Goal: Task Accomplishment & Management: Complete application form

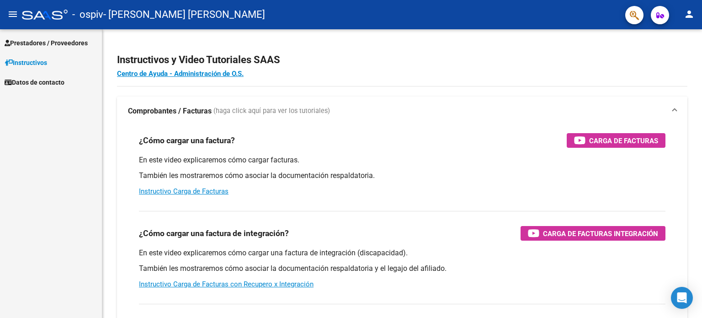
click at [66, 39] on span "Prestadores / Proveedores" at bounding box center [46, 43] width 83 height 10
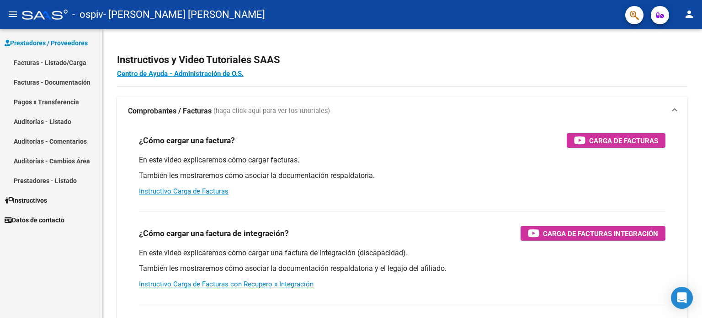
click at [63, 60] on link "Facturas - Listado/Carga" at bounding box center [51, 63] width 102 height 20
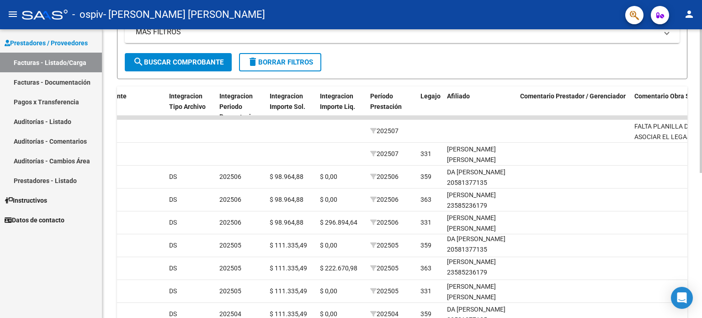
scroll to position [11, 0]
drag, startPoint x: 699, startPoint y: 218, endPoint x: 702, endPoint y: 276, distance: 57.7
click at [702, 276] on div "Video tutorial PRESTADORES -> Listado de CPBTs Emitidos por Prestadores / Prove…" at bounding box center [403, 116] width 602 height 574
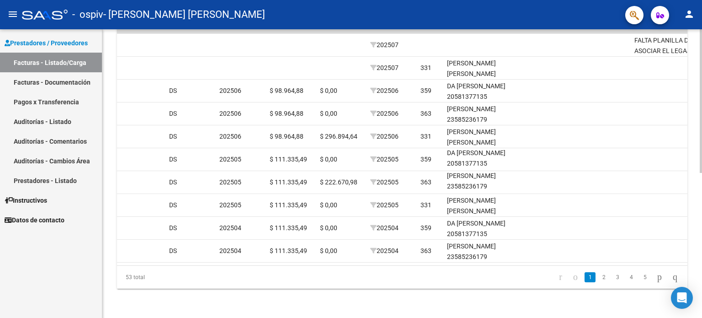
click at [701, 287] on div at bounding box center [701, 246] width 2 height 144
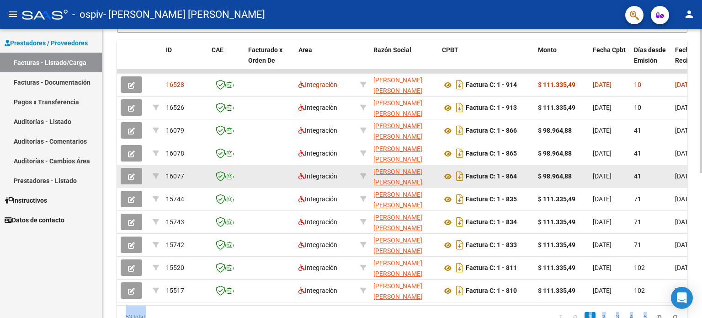
scroll to position [246, 0]
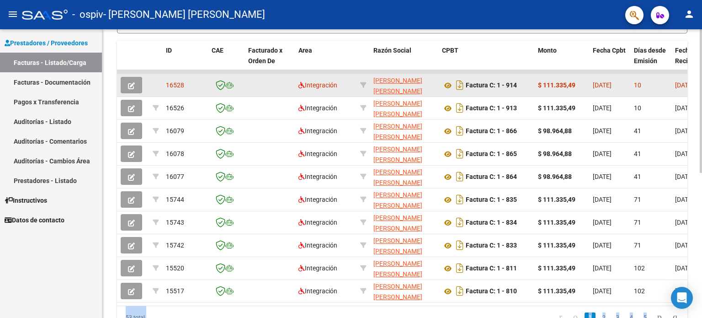
click at [130, 83] on icon "button" at bounding box center [131, 85] width 7 height 7
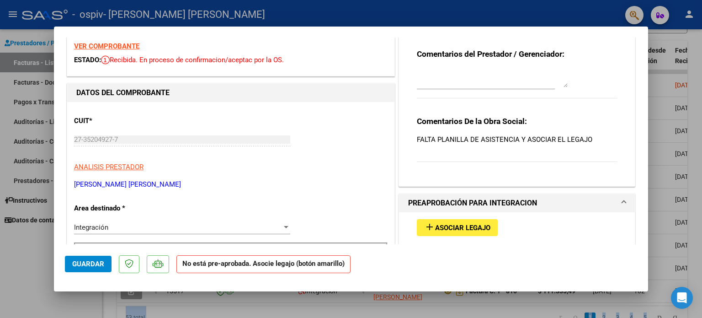
scroll to position [137, 0]
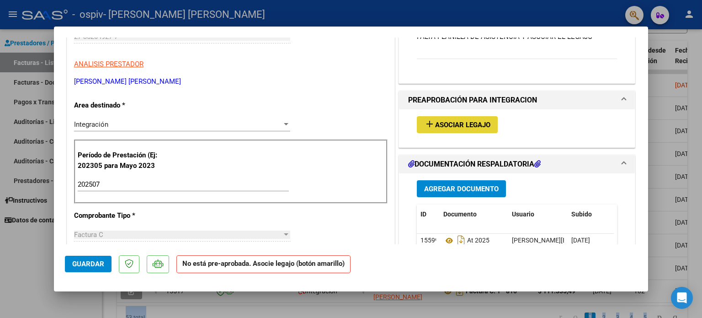
click at [468, 126] on span "Asociar Legajo" at bounding box center [462, 125] width 55 height 8
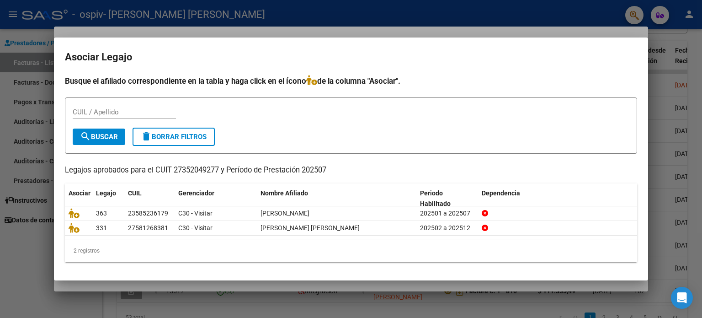
click at [693, 49] on div at bounding box center [351, 159] width 702 height 318
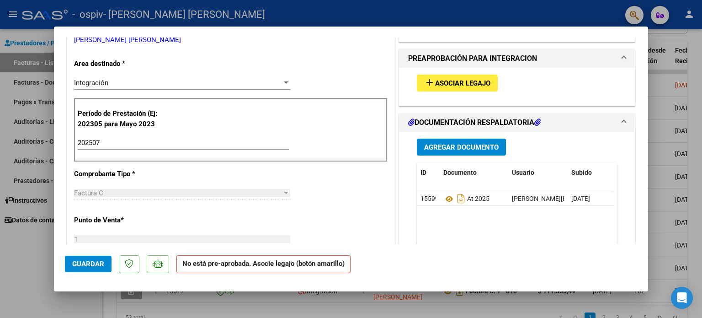
scroll to position [229, 0]
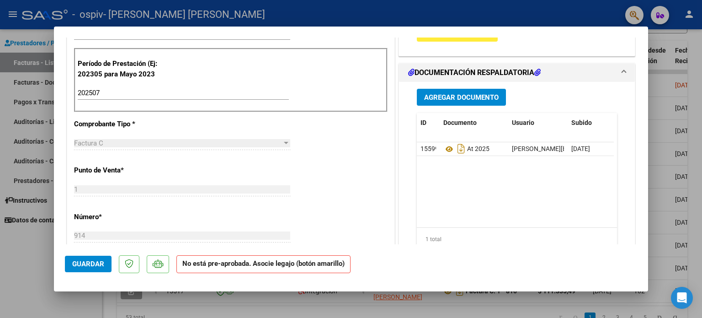
click at [701, 47] on div at bounding box center [351, 159] width 702 height 318
type input "$ 0,00"
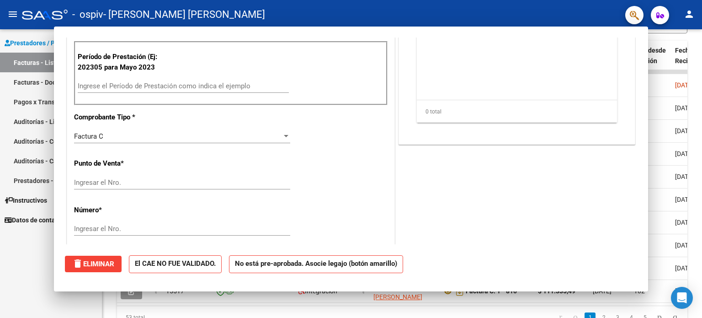
scroll to position [222, 0]
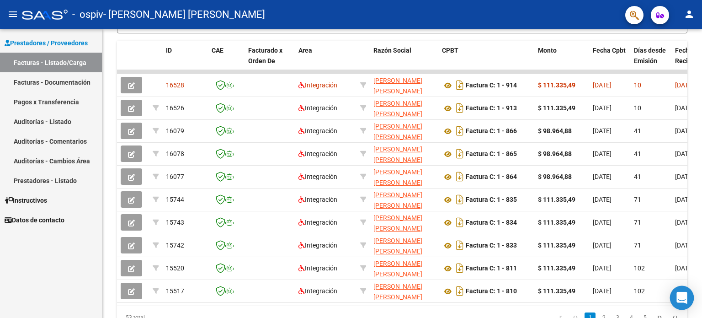
click at [686, 299] on icon "Open Intercom Messenger" at bounding box center [681, 298] width 11 height 12
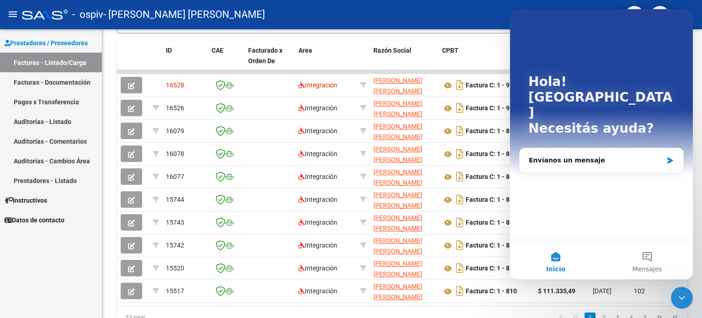
scroll to position [0, 0]
click at [592, 155] on div "Envíanos un mensaje" at bounding box center [596, 160] width 134 height 10
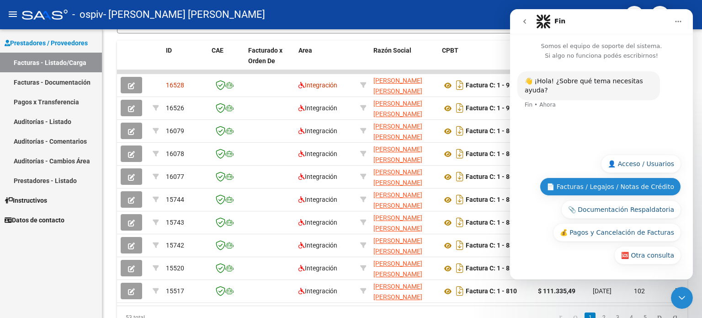
click at [647, 186] on button "📄 Facturas / Legajos / Notas de Crédito" at bounding box center [610, 186] width 141 height 18
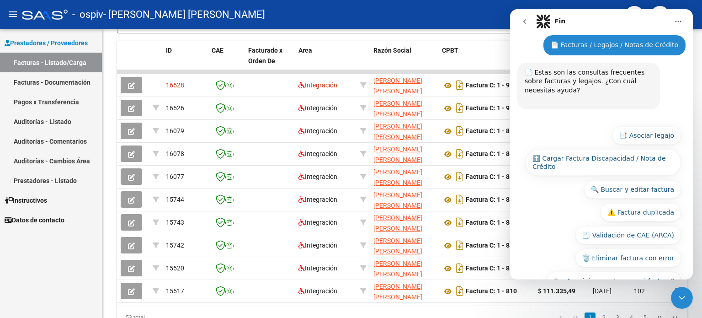
scroll to position [69, 0]
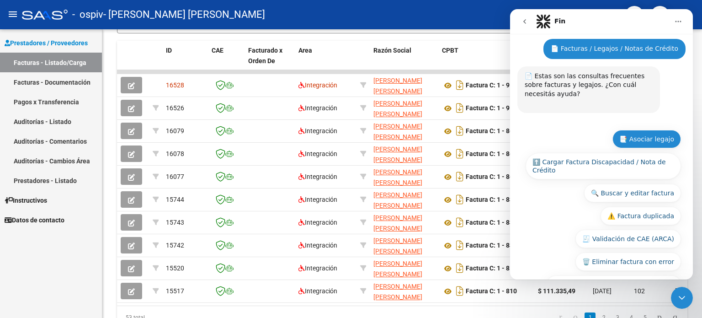
click at [656, 130] on button "📑 Asociar legajo" at bounding box center [646, 139] width 69 height 18
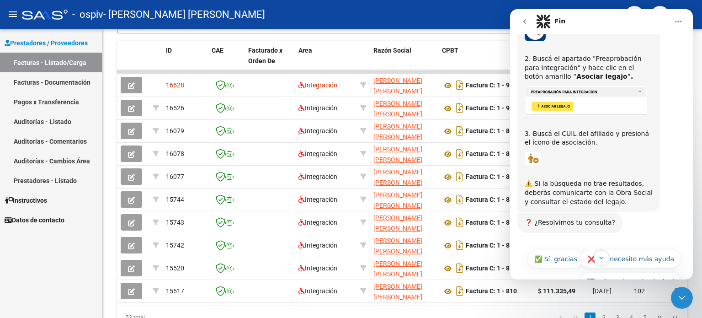
scroll to position [286, 0]
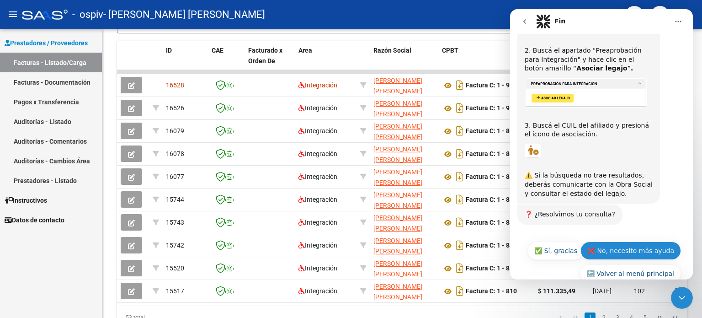
click at [643, 241] on button "❌ No, necesito más ayuda" at bounding box center [630, 250] width 101 height 18
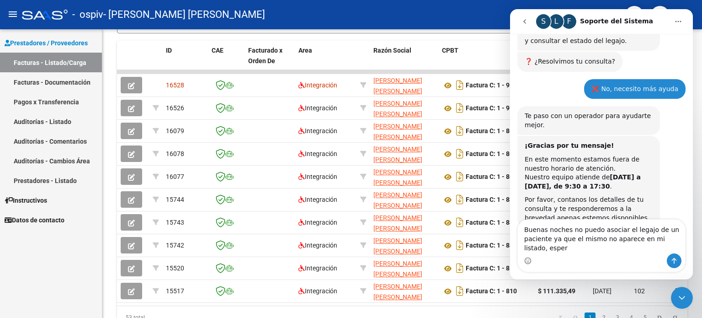
scroll to position [448, 0]
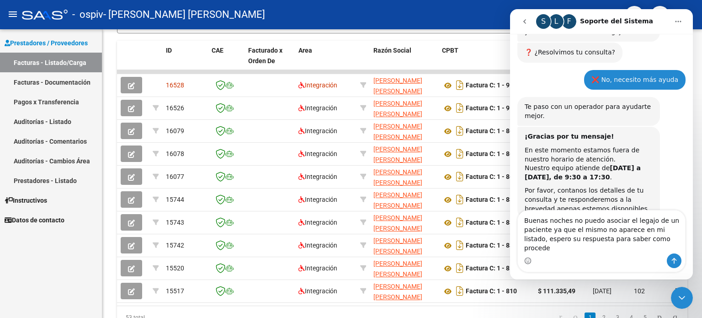
type textarea "Buenas noches no puedo asociar el legajo de un paciente ya que el mismo no apar…"
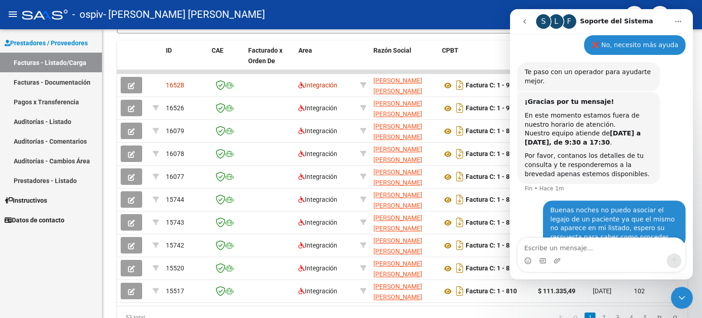
scroll to position [484, 0]
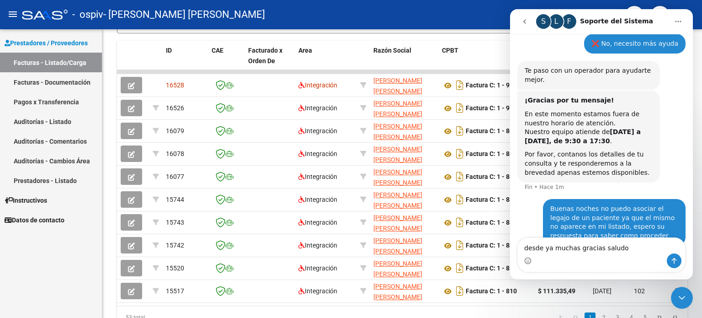
type textarea "desde ya muchas gracias saludos"
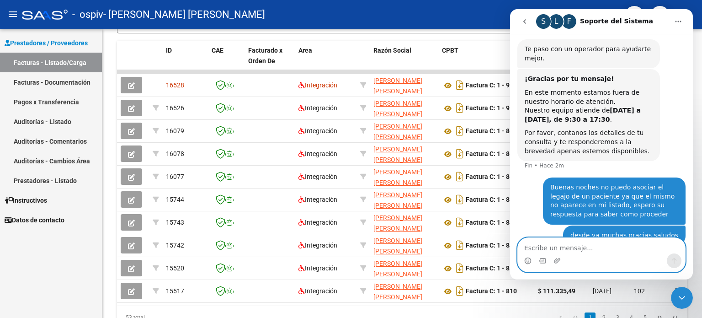
scroll to position [505, 0]
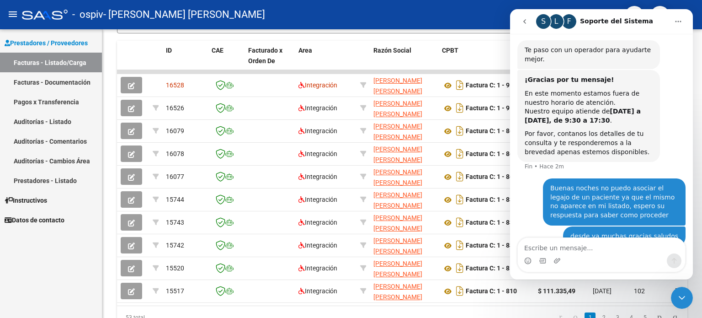
click at [431, 23] on div "- ospiv - ARAOZ DAIANA MARIANELA" at bounding box center [320, 15] width 596 height 20
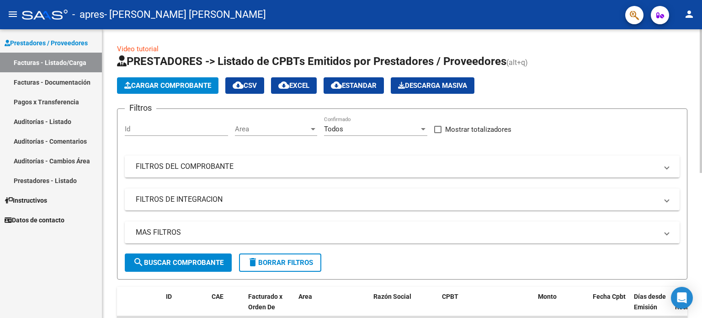
click at [151, 84] on span "Cargar Comprobante" at bounding box center [167, 85] width 87 height 8
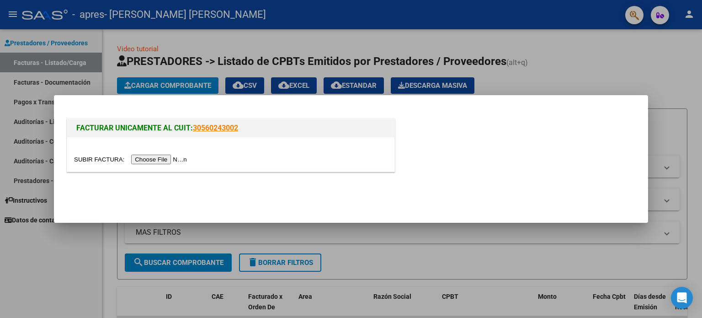
click at [166, 159] on input "file" at bounding box center [132, 159] width 116 height 10
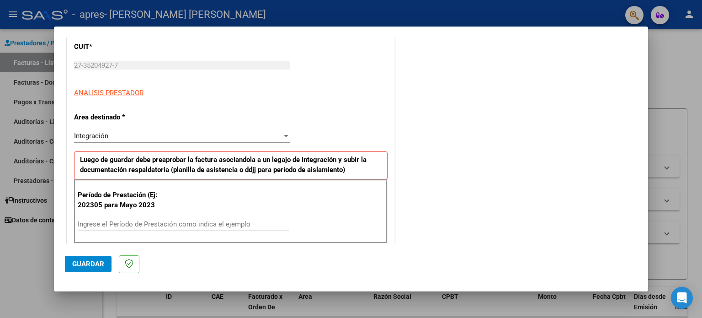
scroll to position [183, 0]
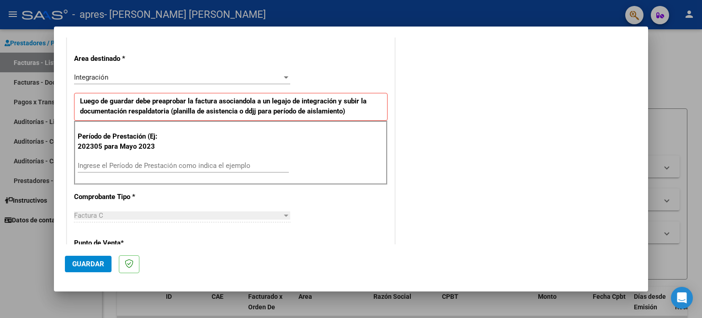
click at [119, 165] on input "Ingrese el Período de Prestación como indica el ejemplo" at bounding box center [183, 165] width 211 height 8
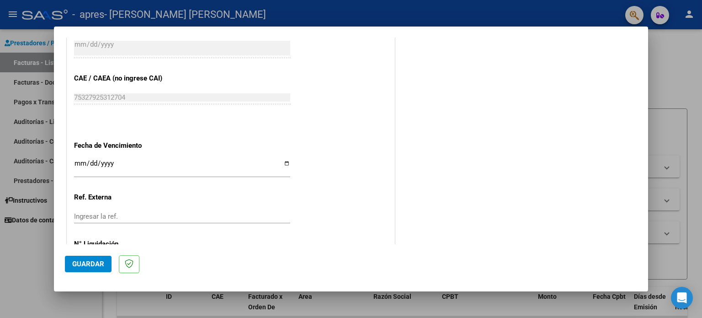
scroll to position [548, 0]
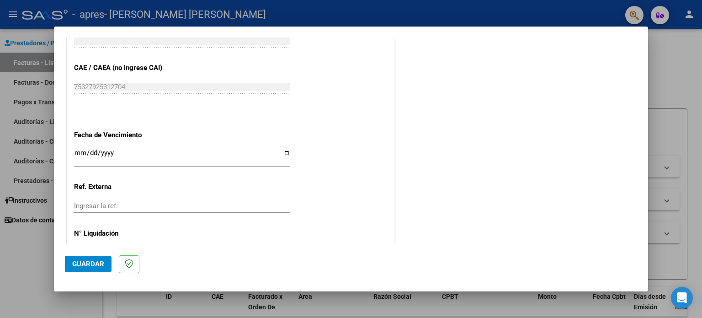
type input "202507"
click at [283, 151] on input "Ingresar la fecha" at bounding box center [182, 156] width 216 height 15
type input "[DATE]"
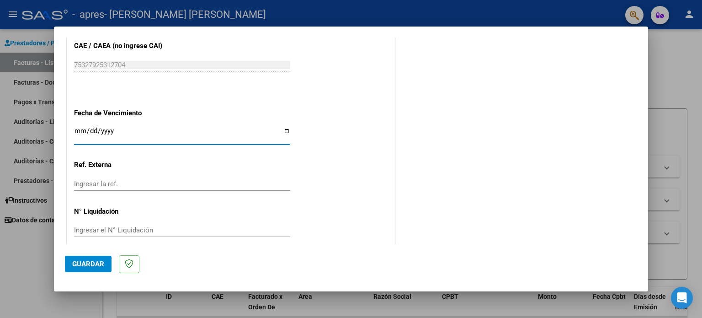
scroll to position [580, 0]
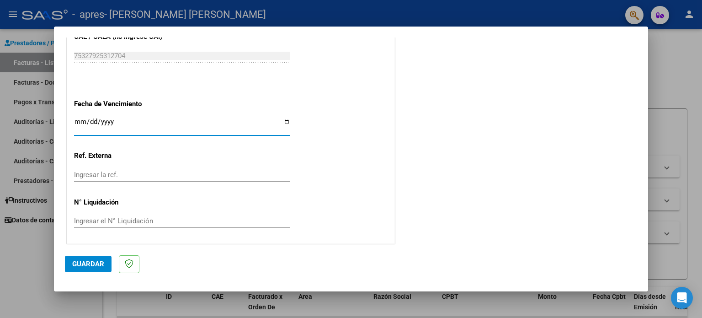
click at [97, 266] on span "Guardar" at bounding box center [88, 264] width 32 height 8
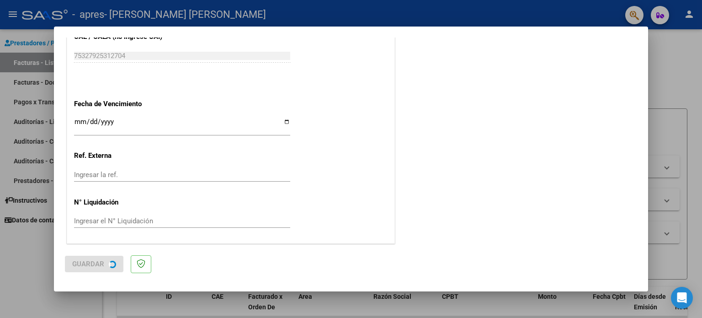
scroll to position [0, 0]
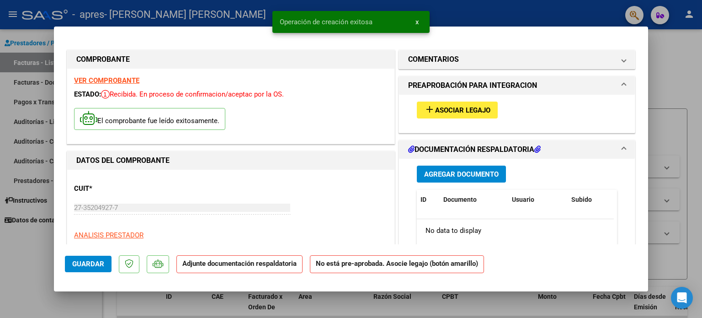
click at [442, 111] on span "Asociar Legajo" at bounding box center [462, 110] width 55 height 8
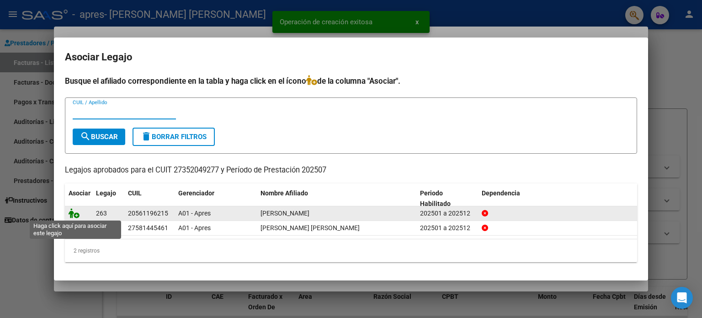
click at [72, 214] on icon at bounding box center [74, 213] width 11 height 10
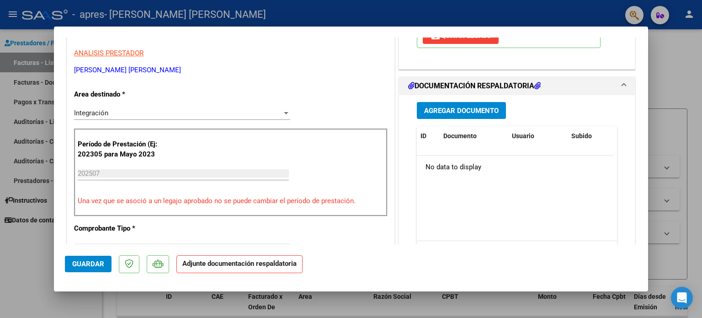
scroll to position [183, 0]
click at [478, 110] on span "Agregar Documento" at bounding box center [461, 110] width 74 height 8
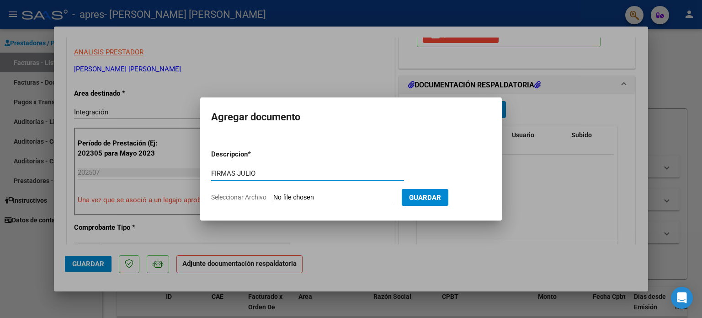
type input "FIRMAS JULIO"
click at [306, 196] on input "Seleccionar Archivo" at bounding box center [333, 197] width 121 height 9
type input "C:\fakepath\FIRAMS [PERSON_NAME].pdf"
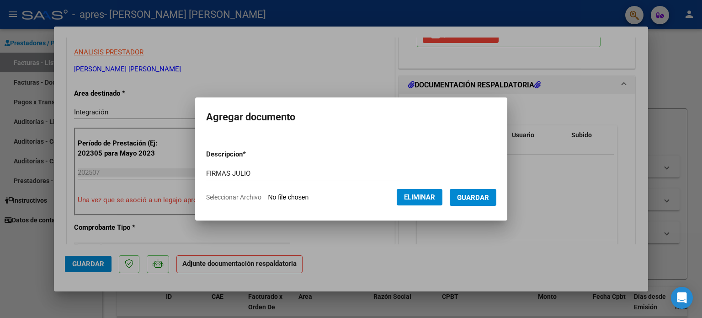
click at [474, 197] on span "Guardar" at bounding box center [473, 197] width 32 height 8
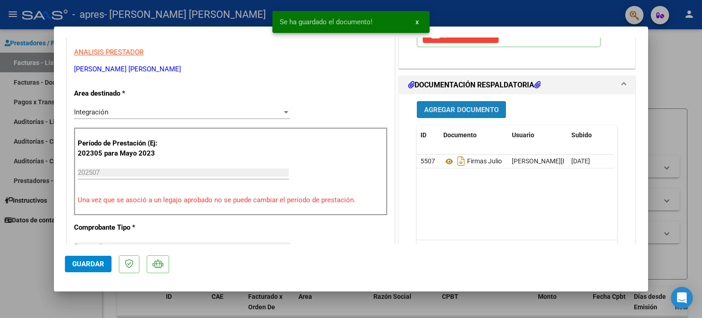
click at [441, 110] on span "Agregar Documento" at bounding box center [461, 110] width 74 height 8
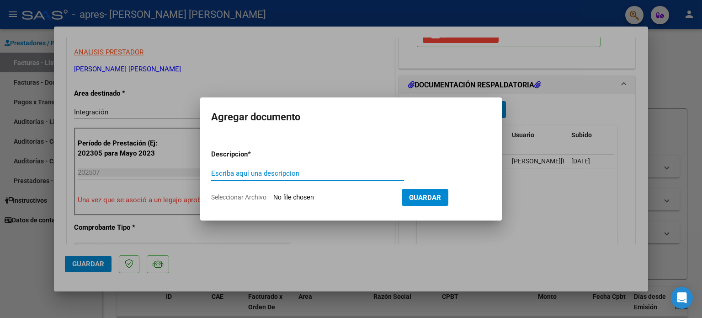
click at [325, 194] on input "Seleccionar Archivo" at bounding box center [333, 197] width 121 height 9
click at [342, 81] on div at bounding box center [351, 159] width 702 height 318
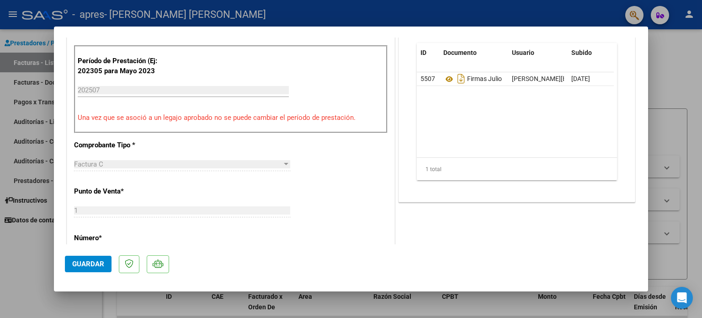
scroll to position [320, 0]
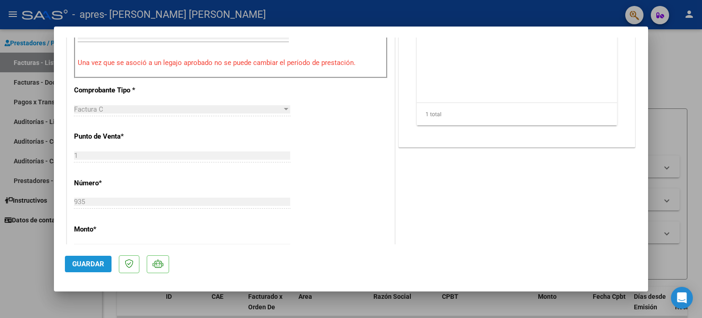
click at [97, 263] on span "Guardar" at bounding box center [88, 264] width 32 height 8
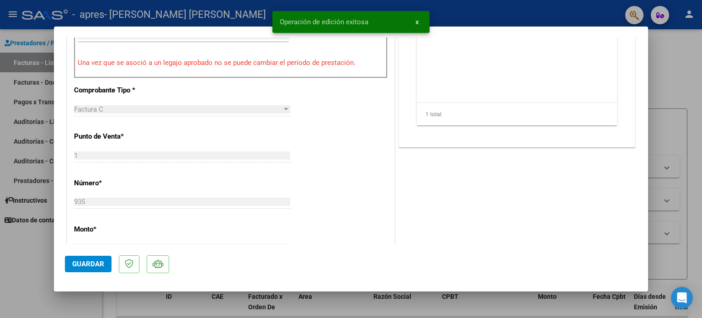
click at [690, 66] on div at bounding box center [351, 159] width 702 height 318
type input "$ 0,00"
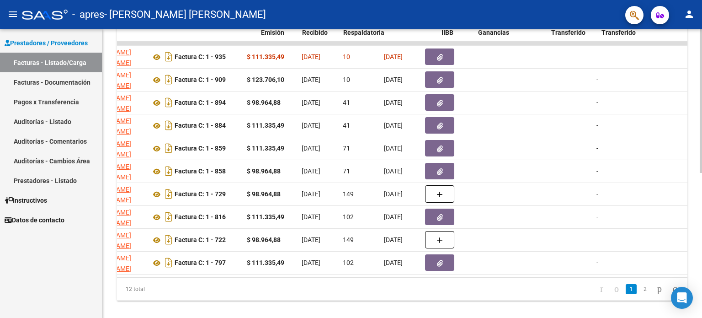
scroll to position [0, 373]
